Goal: Check status: Check status

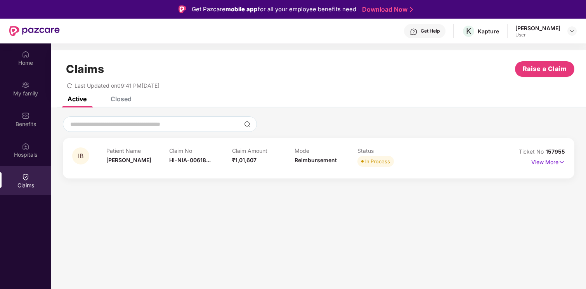
click at [143, 175] on div "IB Patient Name [PERSON_NAME] Claim No HI-NIA-00618... Claim Amount ₹1,01,607 M…" at bounding box center [319, 158] width 512 height 40
click at [563, 161] on img at bounding box center [562, 162] width 7 height 9
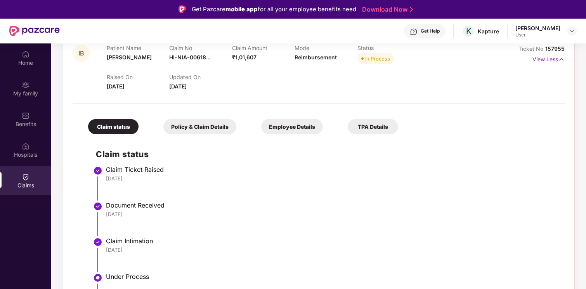
scroll to position [98, 0]
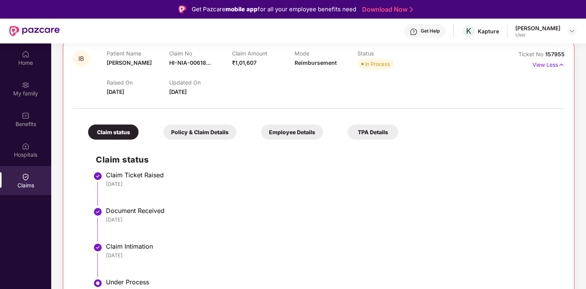
click at [202, 134] on div "Policy & Claim Details" at bounding box center [199, 132] width 73 height 15
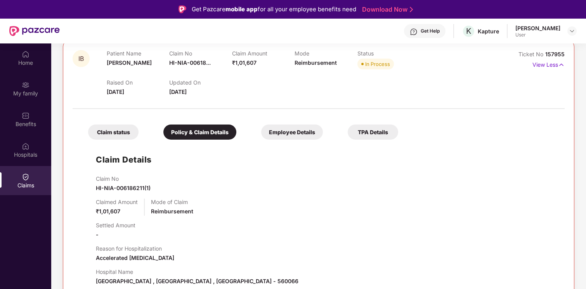
scroll to position [150, 0]
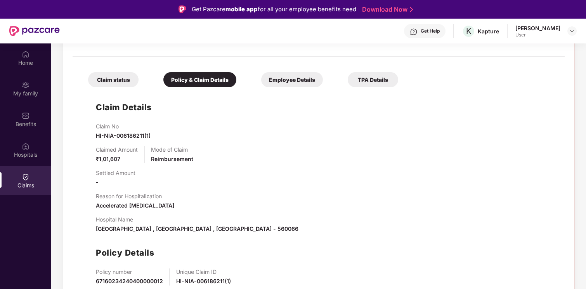
click at [122, 135] on span "HI-NIA-006186211(1)" at bounding box center [123, 135] width 55 height 7
copy span "HI-NIA-006186211(1)"
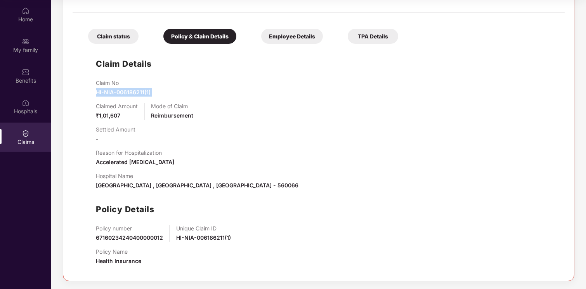
scroll to position [39, 0]
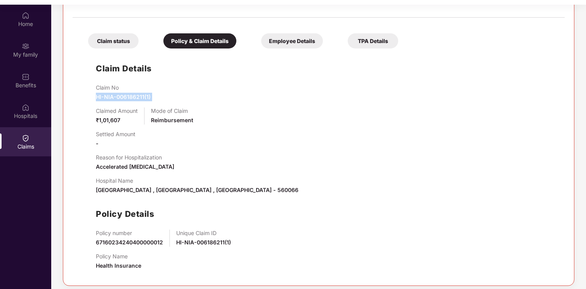
click at [210, 240] on span "HI-NIA-006186211(1)" at bounding box center [203, 242] width 55 height 7
drag, startPoint x: 92, startPoint y: 249, endPoint x: 205, endPoint y: 240, distance: 113.3
click at [205, 242] on div "Claim Details Claim No HI-NIA-006186211(1) Claimed Amount ₹1,01,607 Mode of Cla…" at bounding box center [318, 164] width 477 height 224
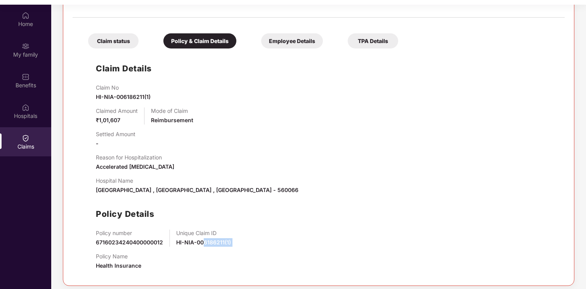
click at [205, 240] on span "HI-NIA-006186211(1)" at bounding box center [203, 242] width 55 height 7
drag, startPoint x: 91, startPoint y: 240, endPoint x: 231, endPoint y: 245, distance: 140.6
click at [230, 245] on div "Claim Details Claim No HI-NIA-006186211(1) Claimed Amount ₹1,01,607 Mode of Cla…" at bounding box center [318, 164] width 477 height 224
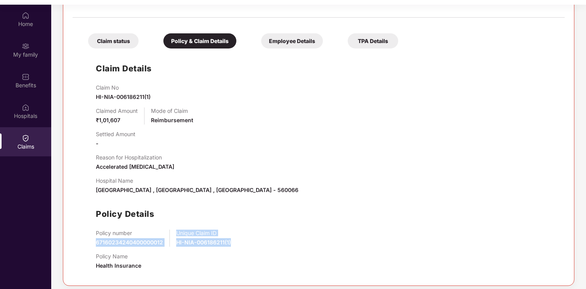
click at [231, 245] on div "Policy number 67160234240400000012 Unique Claim ID HI-NIA-006186211(1)" at bounding box center [326, 238] width 461 height 17
click at [134, 242] on span "67160234240400000012" at bounding box center [129, 242] width 67 height 7
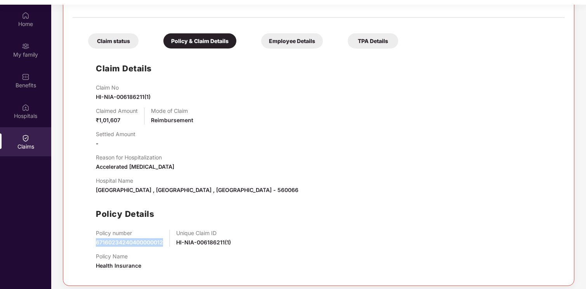
click at [134, 242] on span "67160234240400000012" at bounding box center [129, 242] width 67 height 7
click at [191, 243] on span "HI-NIA-006186211(1)" at bounding box center [203, 242] width 55 height 7
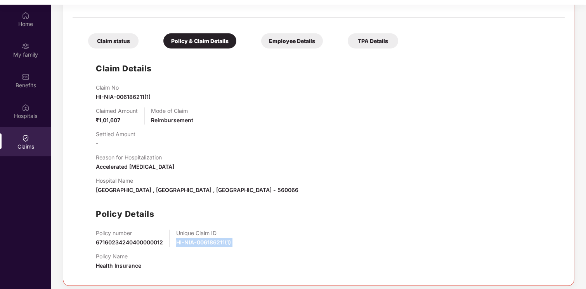
copy span "HI-NIA-006186211(1)"
drag, startPoint x: 95, startPoint y: 239, endPoint x: 235, endPoint y: 244, distance: 139.9
click at [235, 244] on div "Claim Details Claim No HI-NIA-006186211(1) Claimed Amount ₹1,01,607 Mode of Cla…" at bounding box center [318, 164] width 477 height 224
copy div "67160234240400000012 Unique Claim ID HI-NIA-006186211(1)"
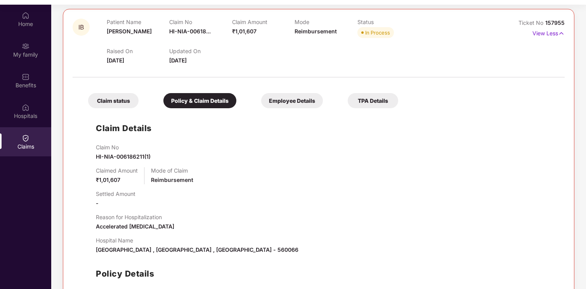
scroll to position [0, 0]
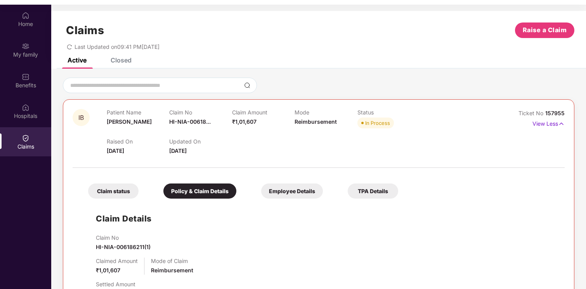
click at [273, 184] on div "Employee Details" at bounding box center [292, 191] width 62 height 15
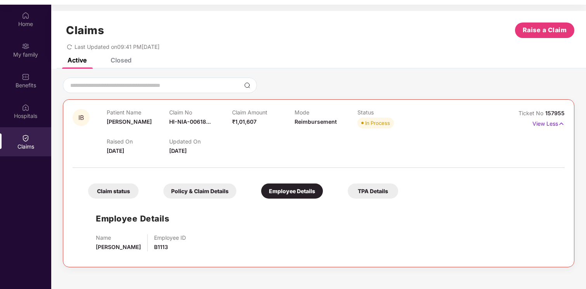
click at [113, 191] on div "Claim status" at bounding box center [113, 191] width 50 height 15
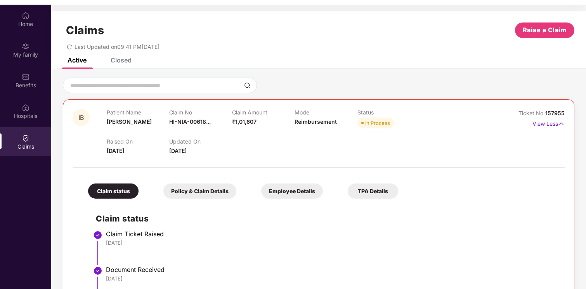
click at [217, 196] on div "Policy & Claim Details" at bounding box center [199, 191] width 73 height 15
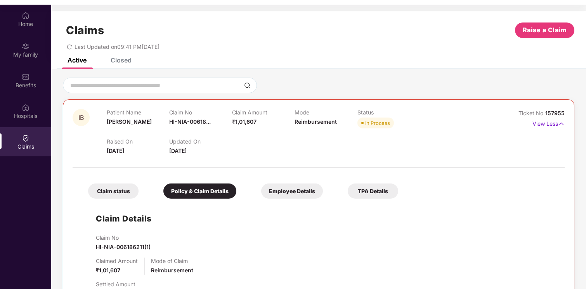
click at [281, 187] on div "Employee Details" at bounding box center [292, 191] width 62 height 15
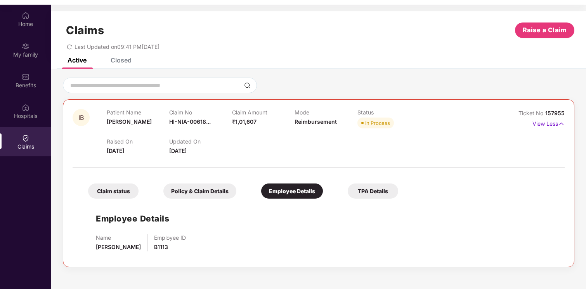
click at [391, 196] on div "TPA Details" at bounding box center [373, 191] width 50 height 15
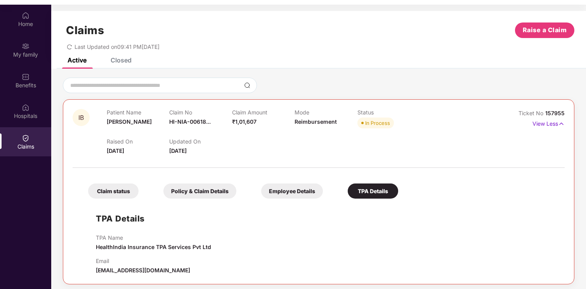
scroll to position [43, 0]
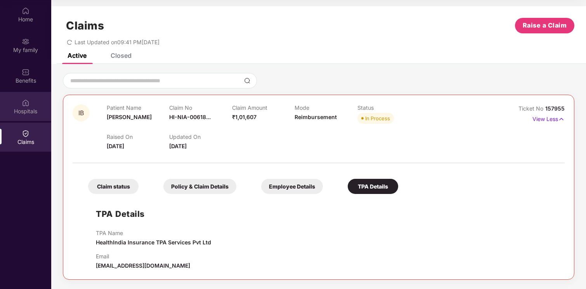
click at [28, 104] on img at bounding box center [26, 103] width 8 height 8
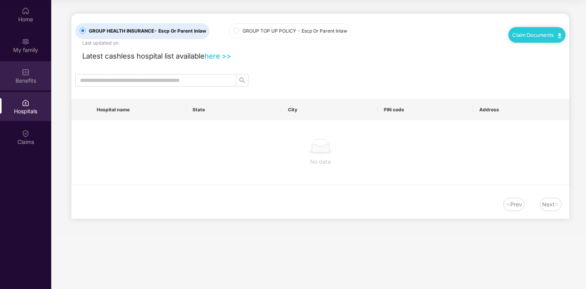
click at [26, 71] on img at bounding box center [26, 72] width 8 height 8
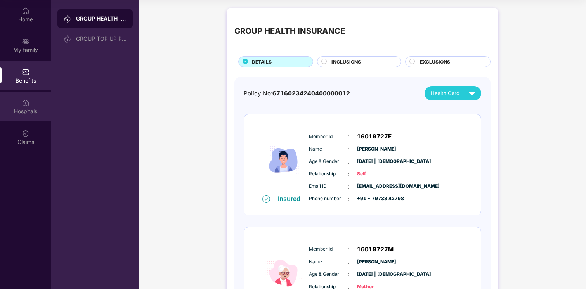
click at [37, 106] on div "Hospitals" at bounding box center [25, 106] width 51 height 29
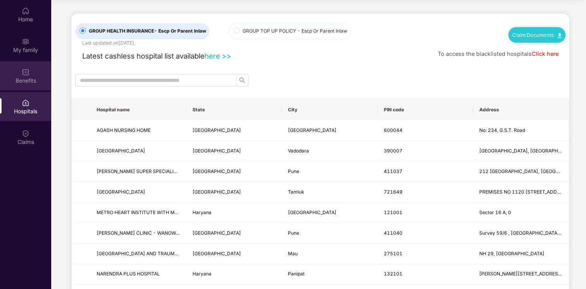
click at [21, 77] on div "Benefits" at bounding box center [25, 81] width 51 height 8
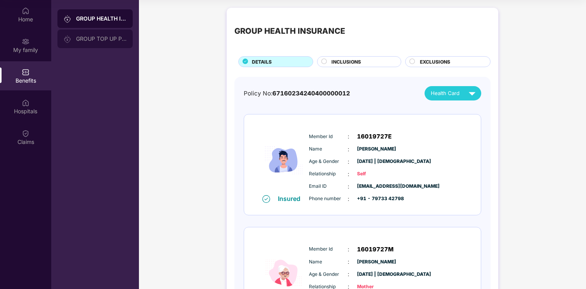
click at [100, 38] on div "GROUP TOP UP POLICY" at bounding box center [101, 39] width 50 height 6
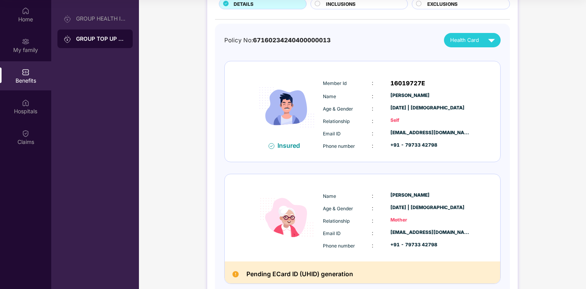
scroll to position [103, 0]
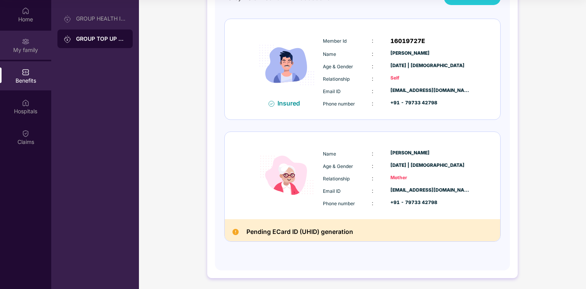
click at [21, 44] on div "My family" at bounding box center [25, 45] width 51 height 29
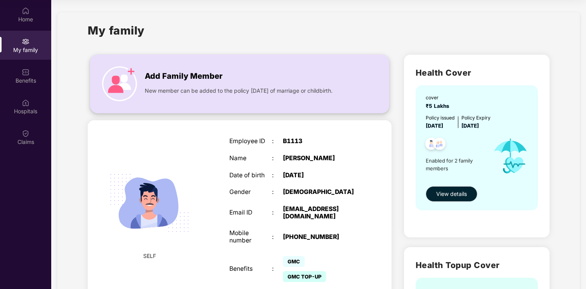
click at [166, 82] on span "Add Family Member" at bounding box center [184, 76] width 78 height 12
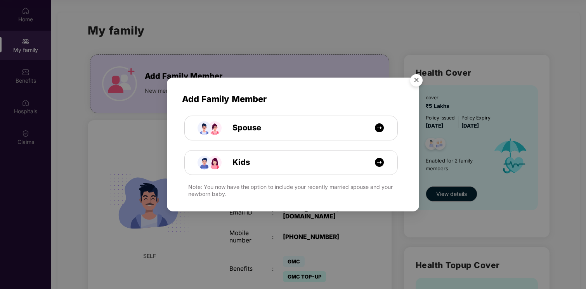
click at [420, 75] on img "Close" at bounding box center [417, 82] width 22 height 22
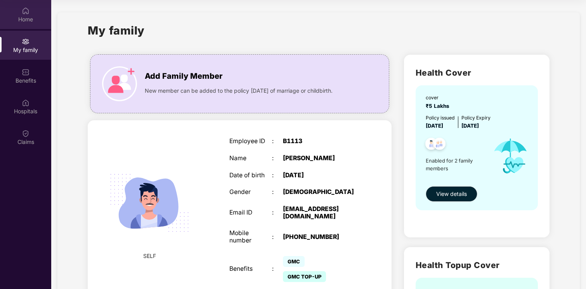
click at [26, 12] on img at bounding box center [26, 11] width 8 height 8
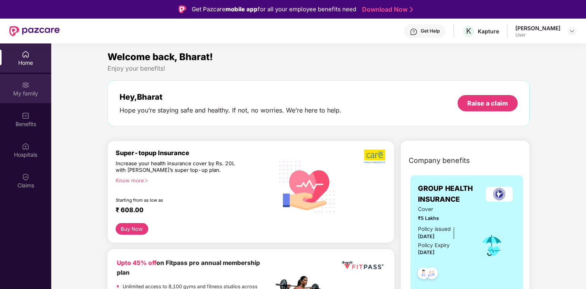
click at [14, 83] on div "My family" at bounding box center [25, 88] width 51 height 29
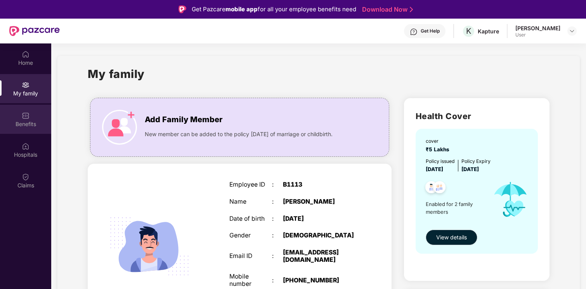
click at [25, 119] on div "Benefits" at bounding box center [25, 119] width 51 height 29
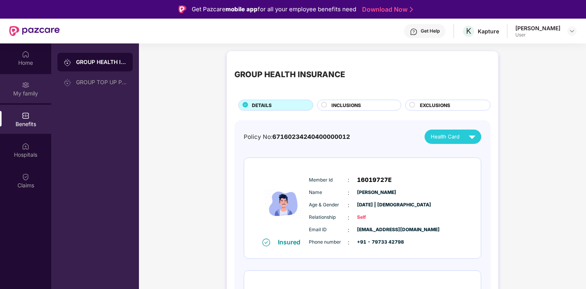
click at [13, 83] on div "My family" at bounding box center [25, 88] width 51 height 29
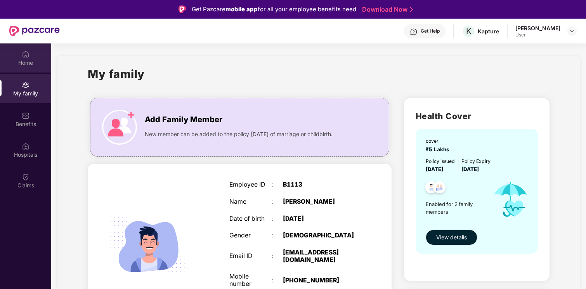
click at [42, 50] on div "Home" at bounding box center [25, 57] width 51 height 29
